Goal: Task Accomplishment & Management: Manage account settings

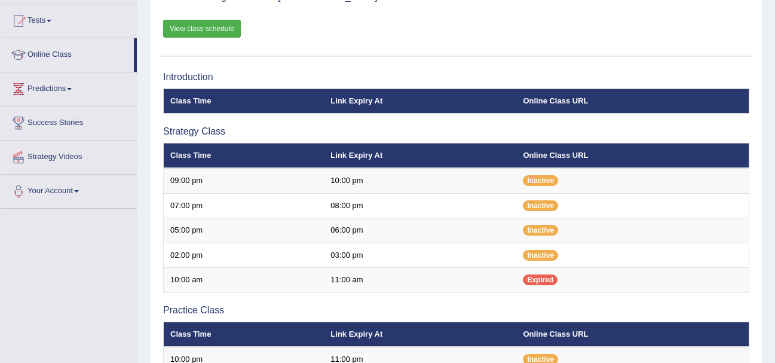
scroll to position [120, 0]
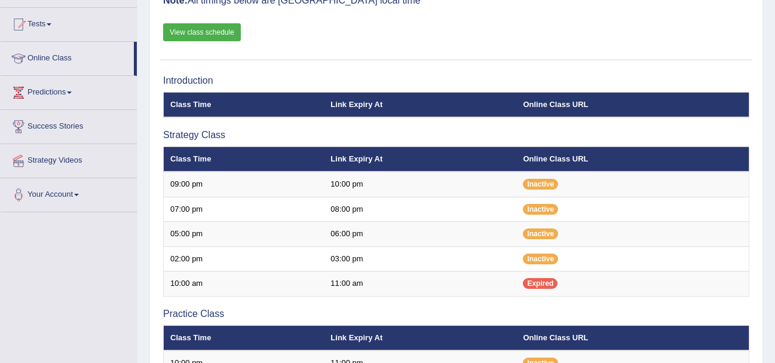
click at [200, 29] on link "View class schedule" at bounding box center [202, 32] width 78 height 18
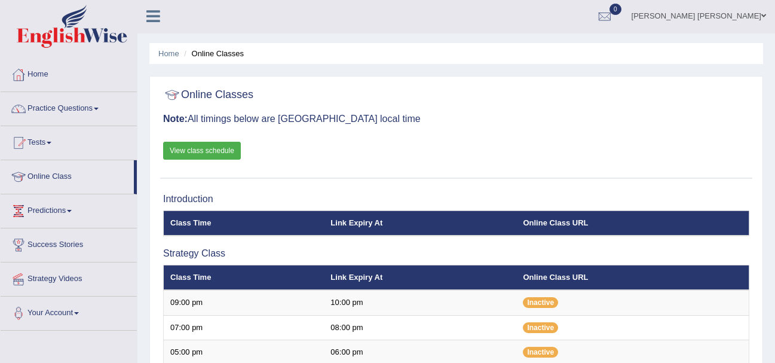
scroll to position [0, 0]
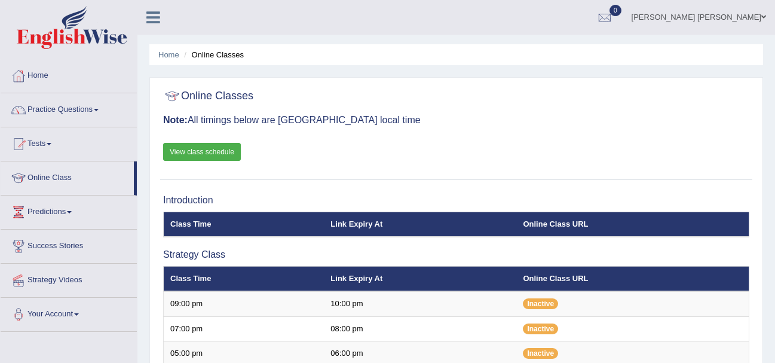
click at [738, 20] on link "Siham Maataoui dardik" at bounding box center [699, 15] width 152 height 31
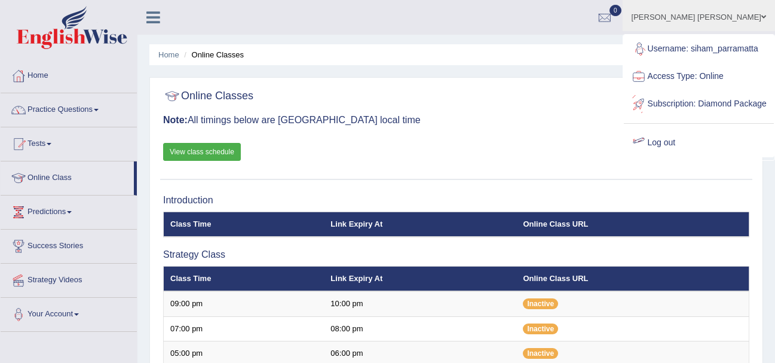
click at [683, 157] on link "Log out" at bounding box center [699, 142] width 150 height 27
